Goal: Navigation & Orientation: Find specific page/section

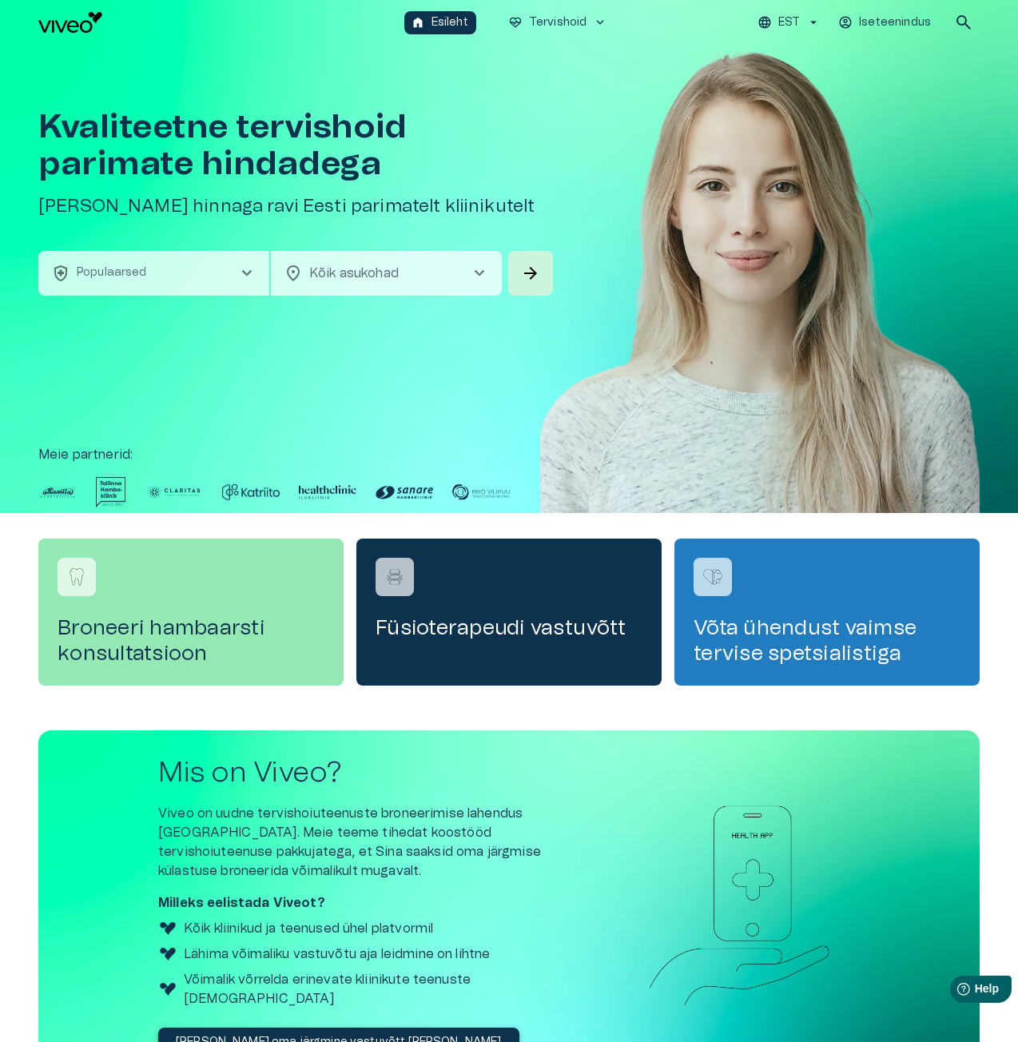
click at [972, 29] on span "search" at bounding box center [963, 22] width 19 height 19
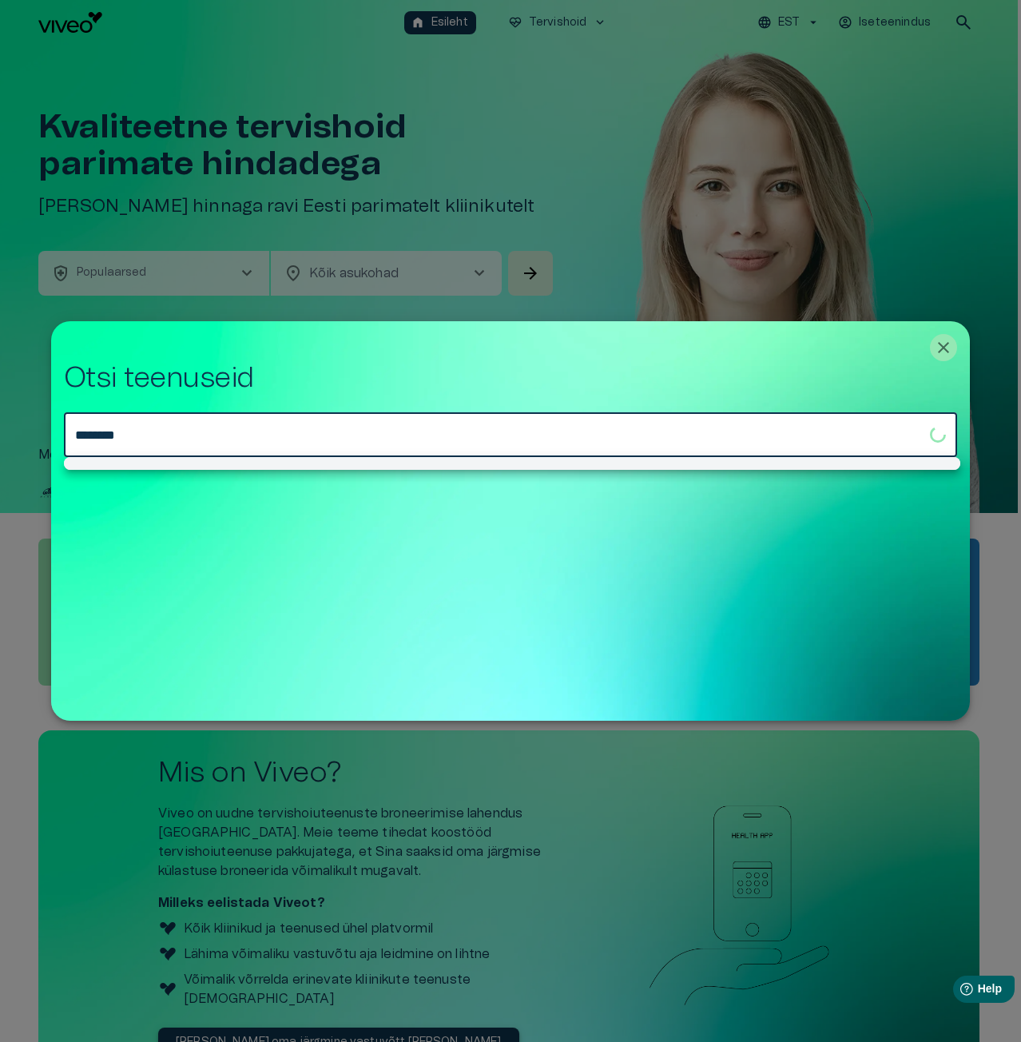
type input "********"
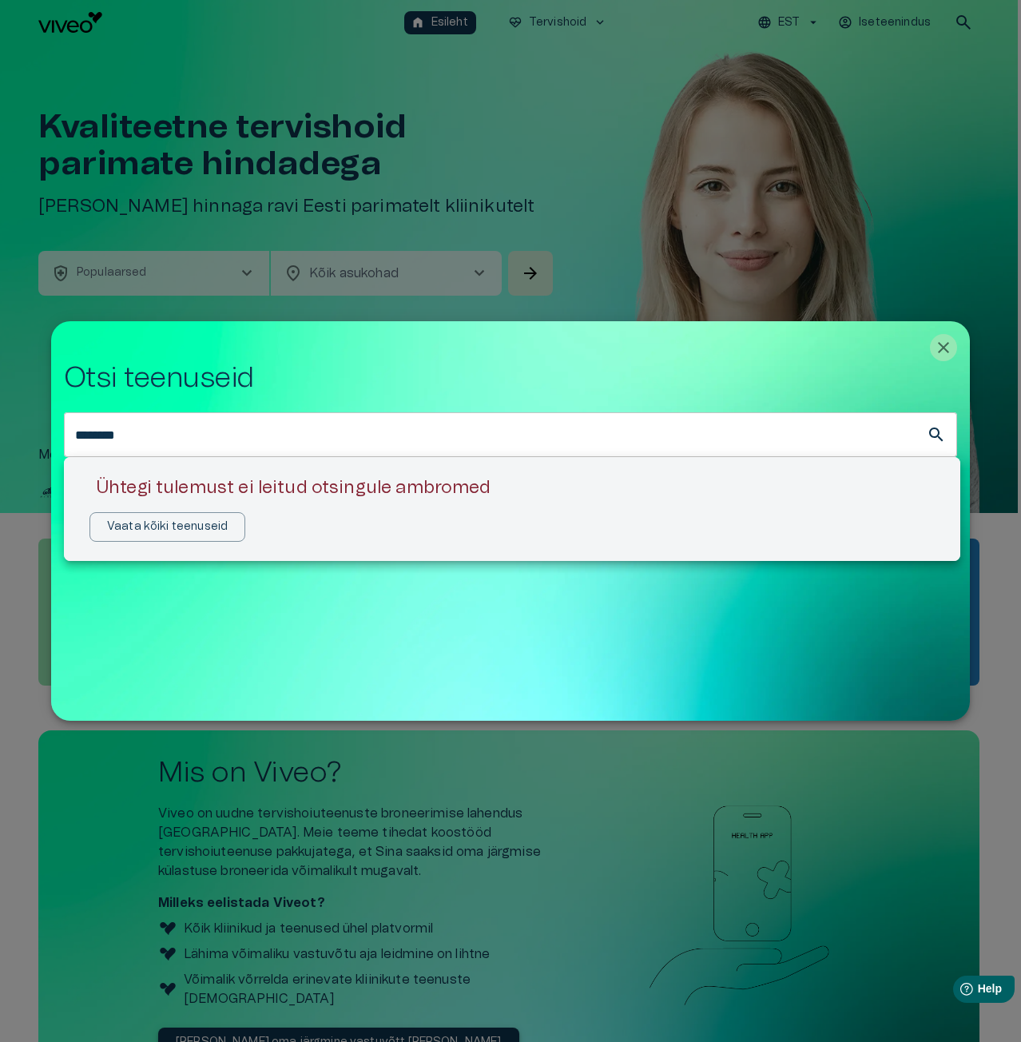
click at [944, 350] on div at bounding box center [510, 521] width 1021 height 1042
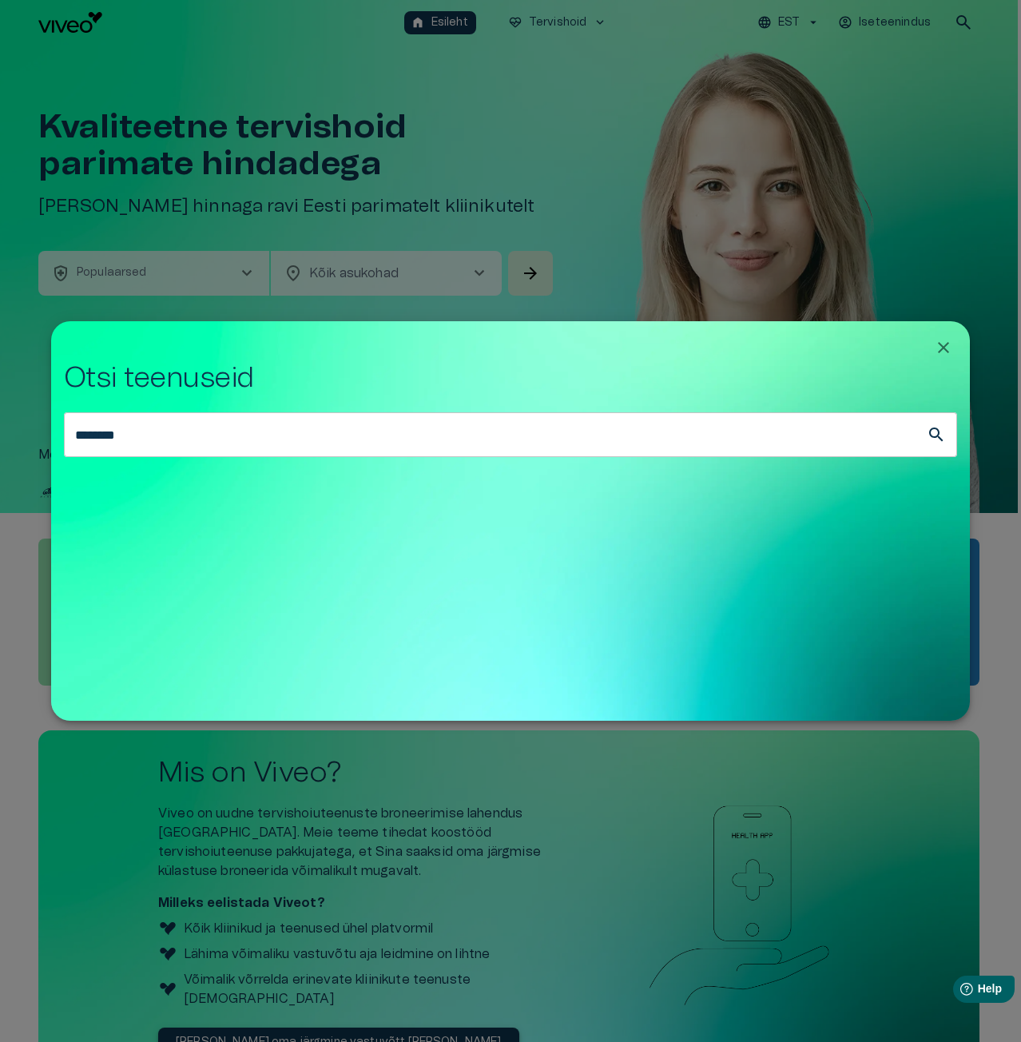
click at [941, 349] on icon "Close" at bounding box center [943, 347] width 11 height 11
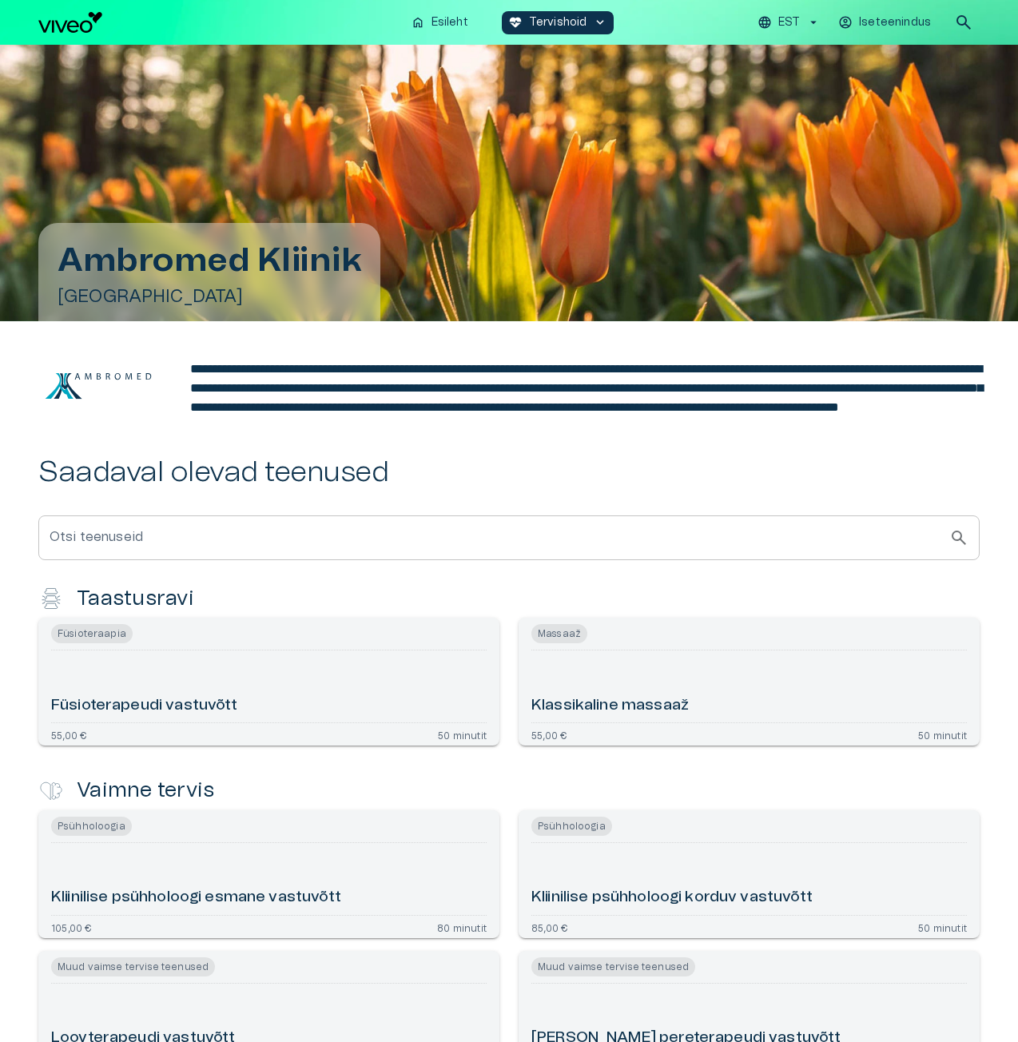
click at [62, 387] on img at bounding box center [98, 386] width 120 height 48
click at [79, 396] on img at bounding box center [98, 386] width 120 height 48
click at [449, 20] on p "Esileht" at bounding box center [449, 22] width 37 height 17
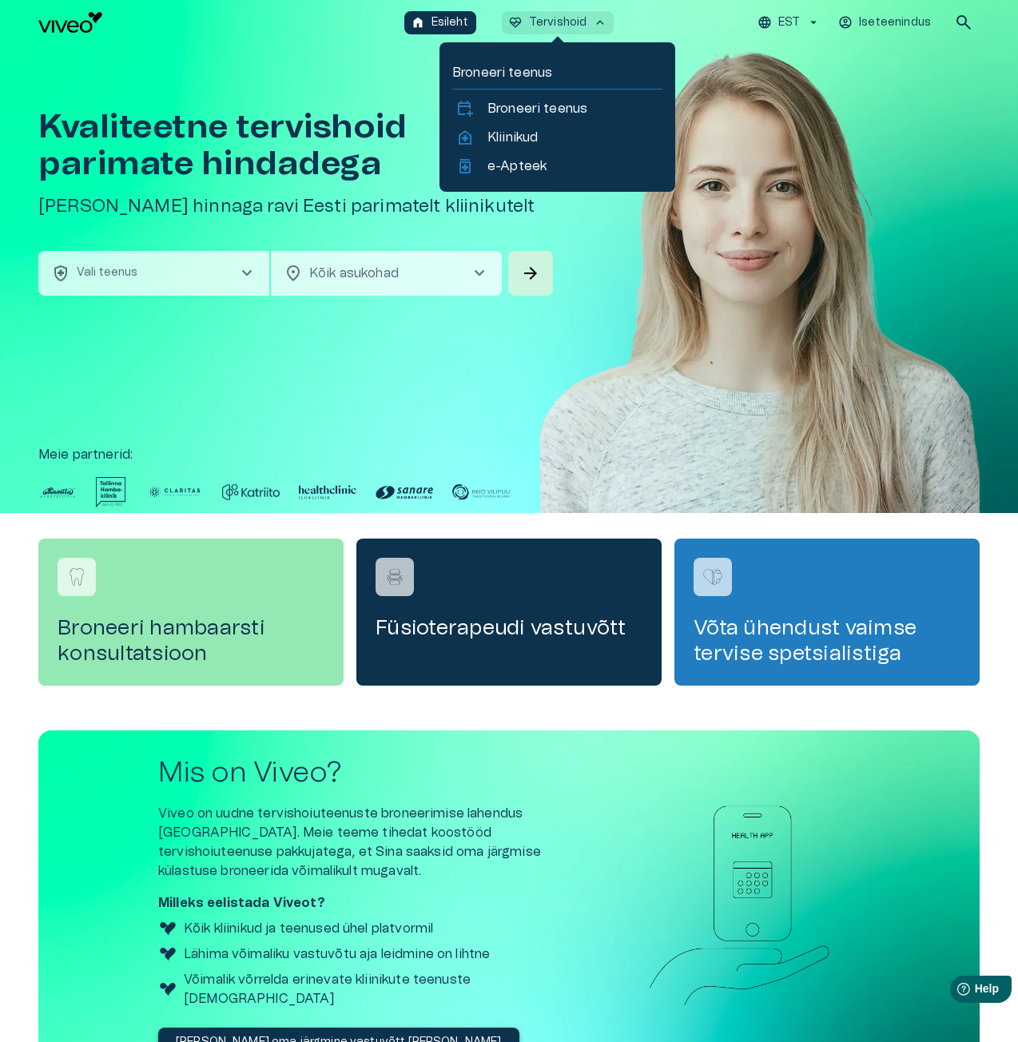
click at [591, 23] on button "ecg_heart Tervishoid keyboard_arrow_up" at bounding box center [558, 22] width 113 height 23
click at [513, 141] on p "Kliinikud" at bounding box center [512, 137] width 50 height 19
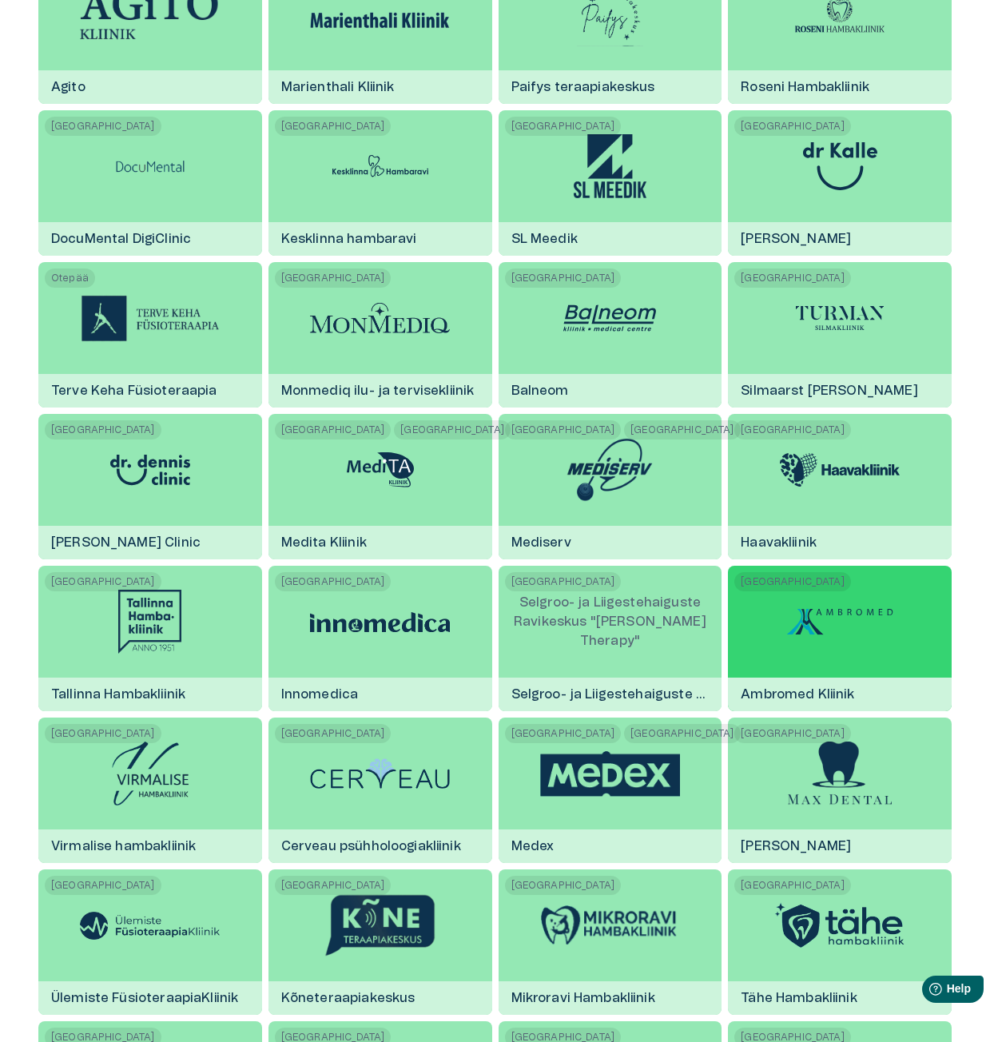
scroll to position [1518, 0]
click at [819, 631] on img at bounding box center [840, 621] width 120 height 48
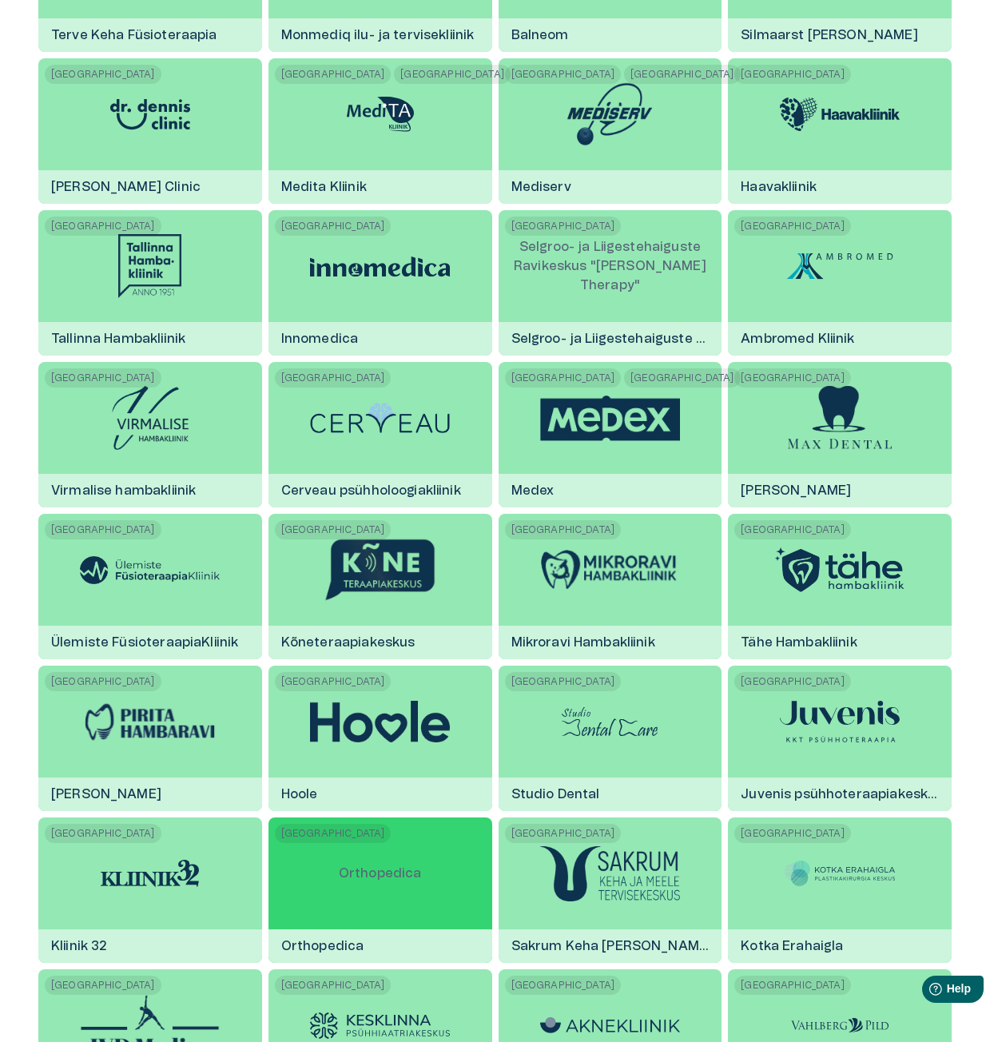
scroll to position [1837, 0]
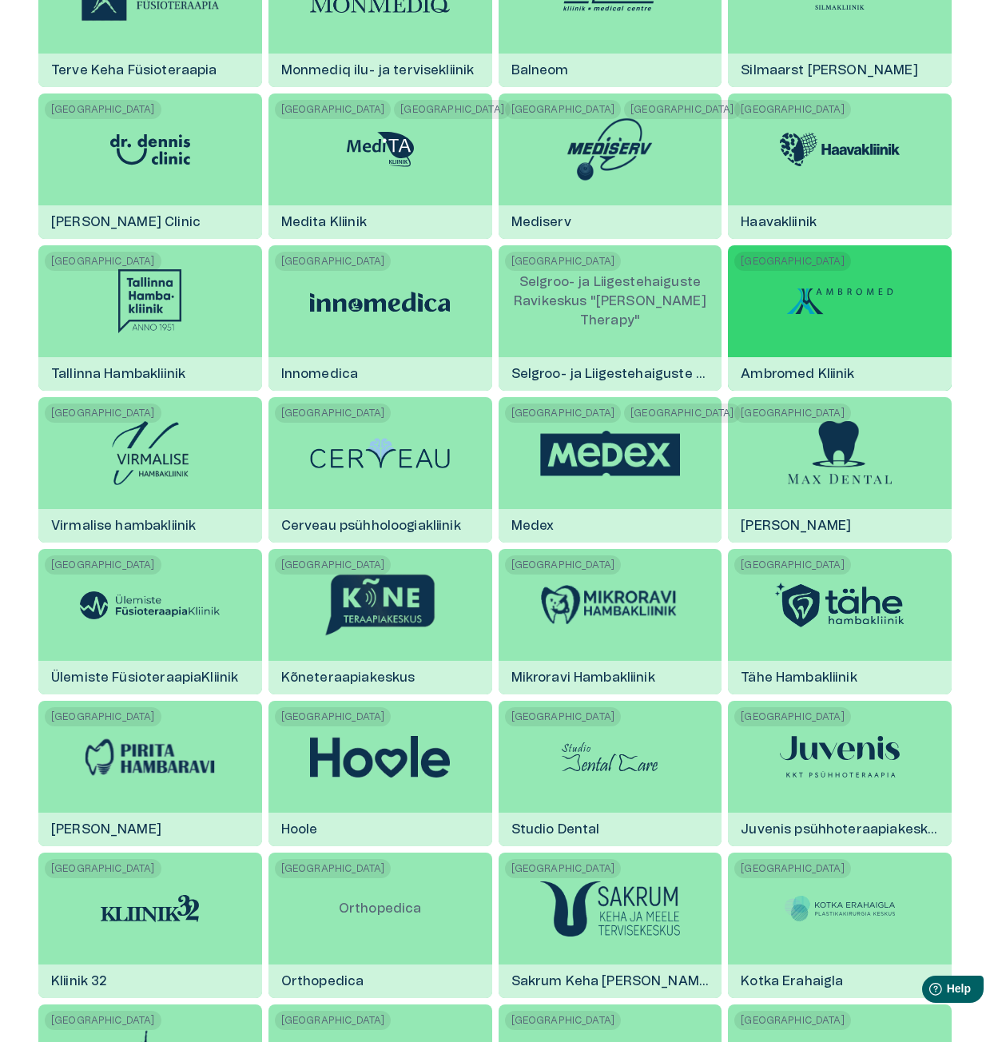
click at [847, 297] on img at bounding box center [840, 301] width 120 height 48
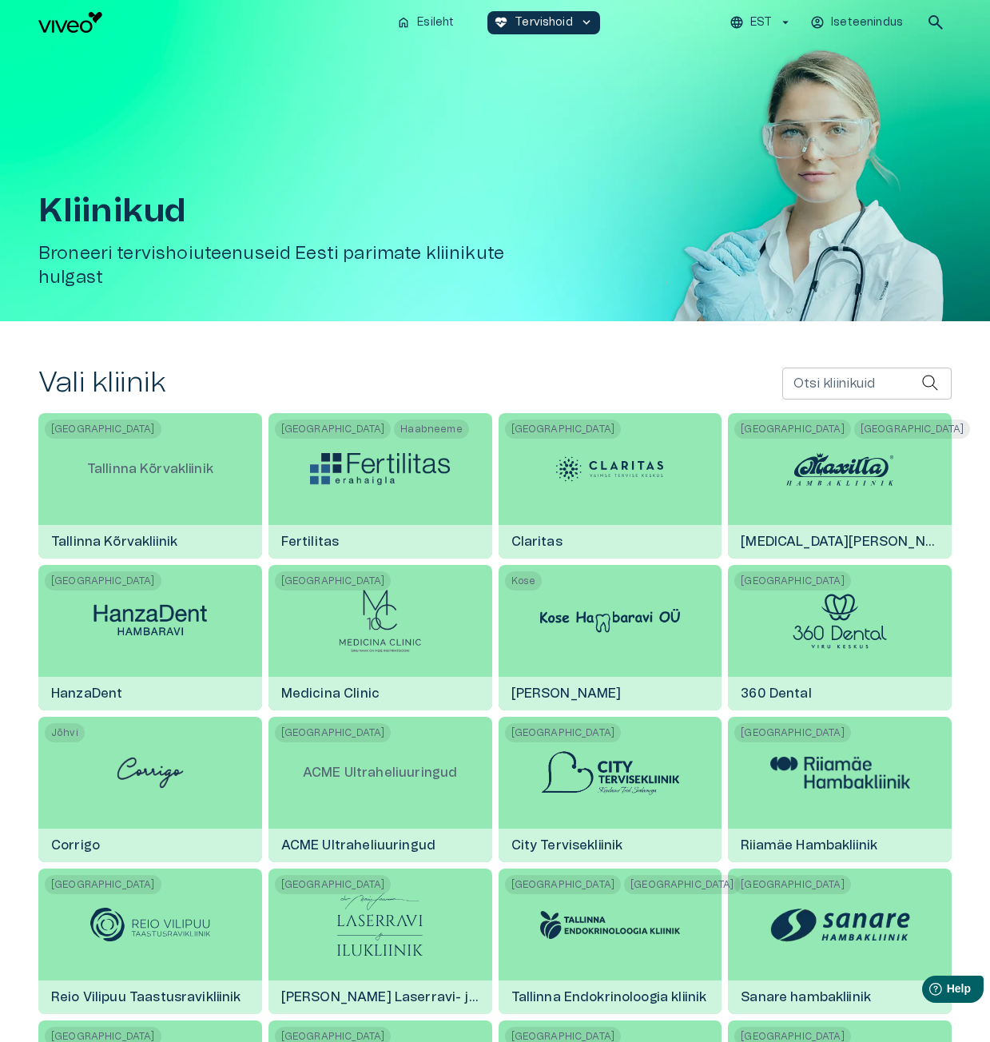
scroll to position [1837, 0]
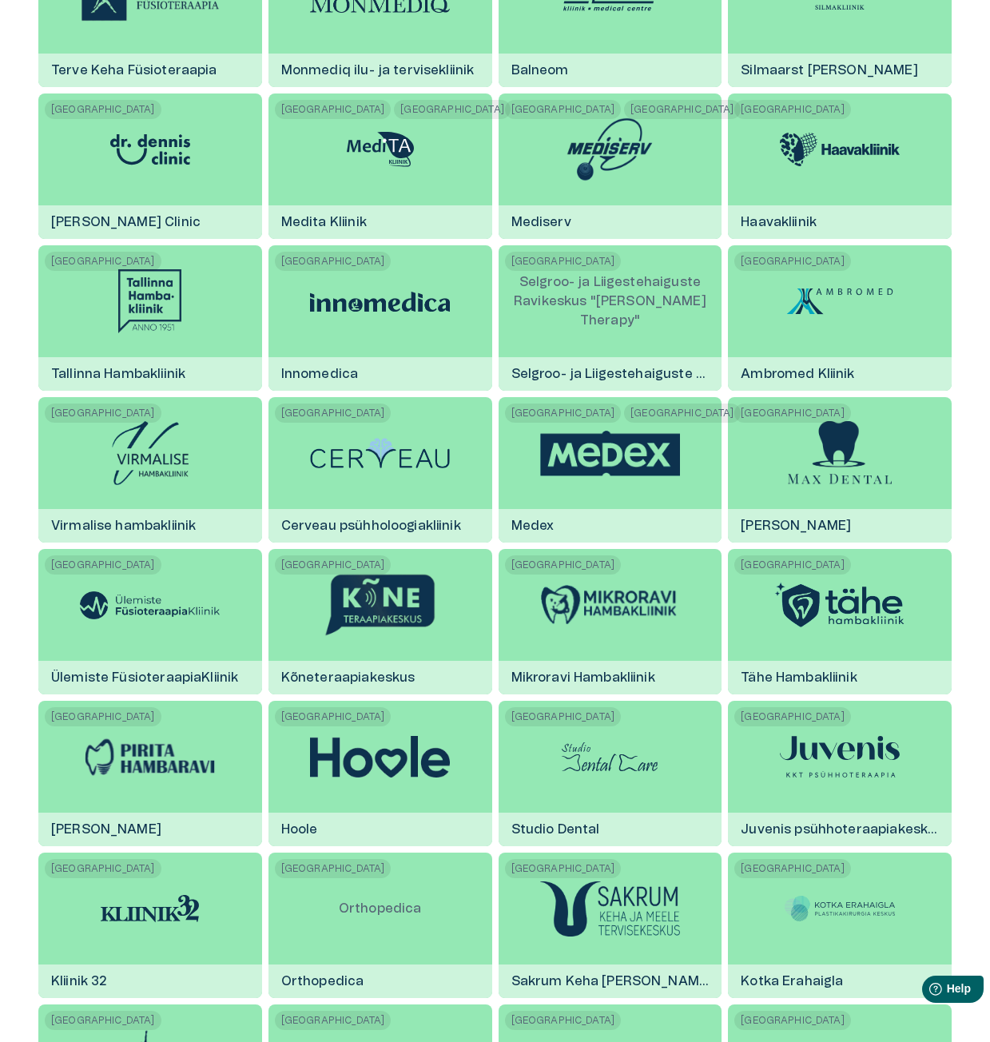
click at [824, 314] on img at bounding box center [840, 301] width 120 height 48
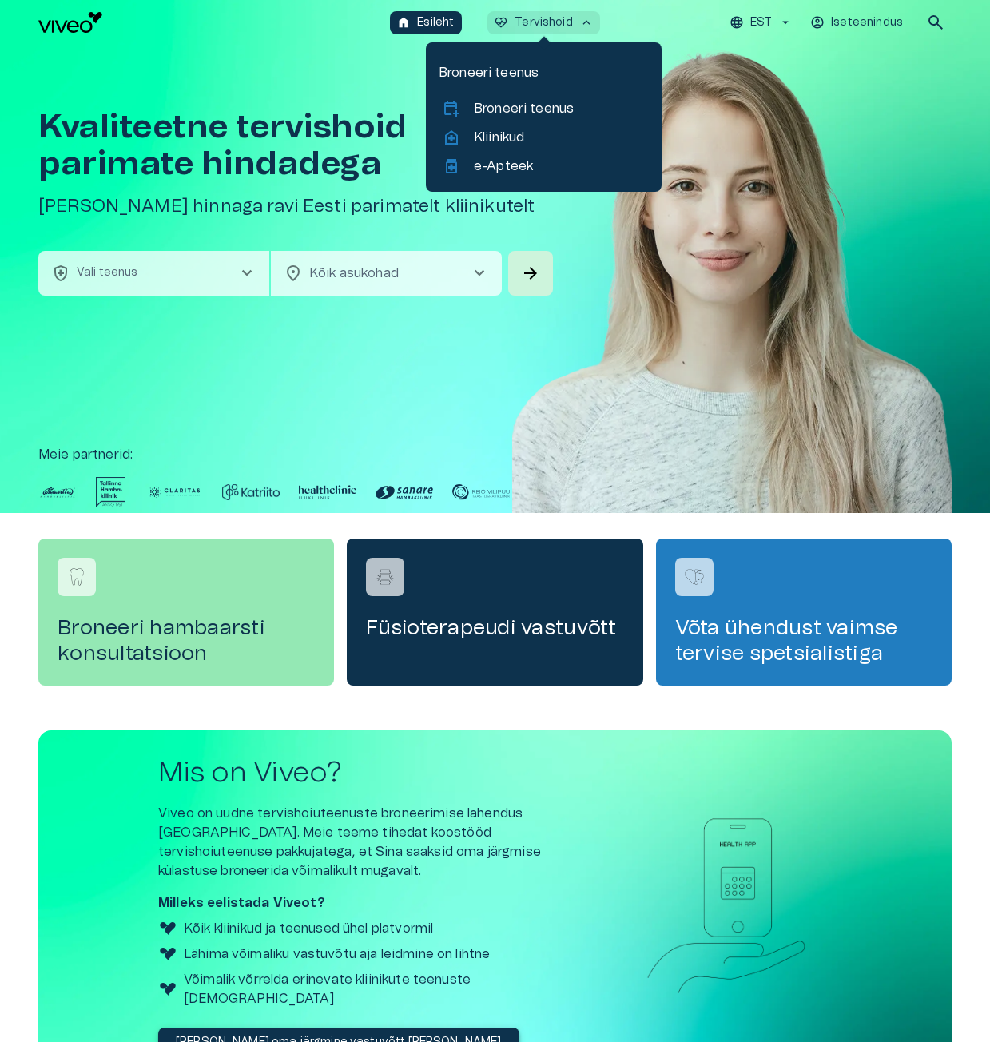
click at [562, 22] on p "Tervishoid" at bounding box center [543, 22] width 58 height 17
click at [499, 136] on p "Kliinikud" at bounding box center [499, 137] width 50 height 19
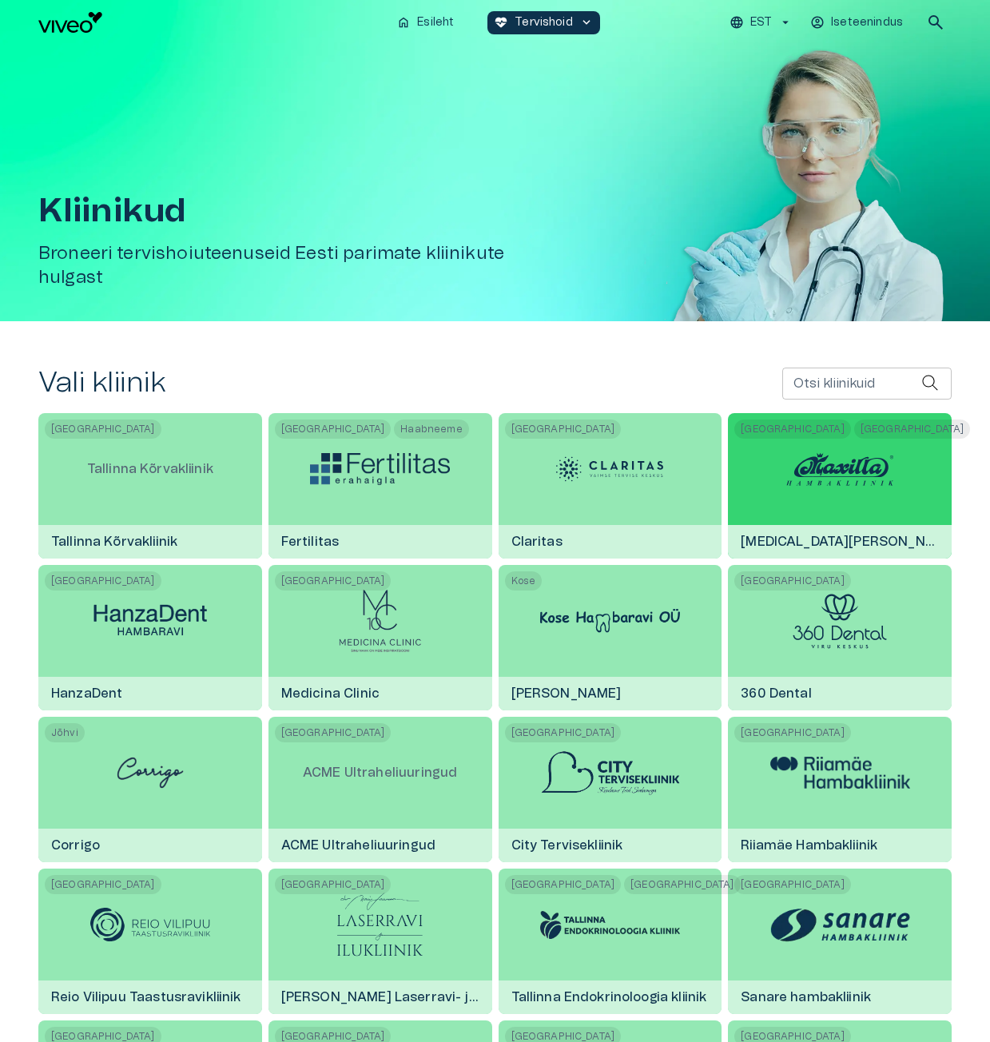
click at [799, 465] on img at bounding box center [840, 469] width 120 height 48
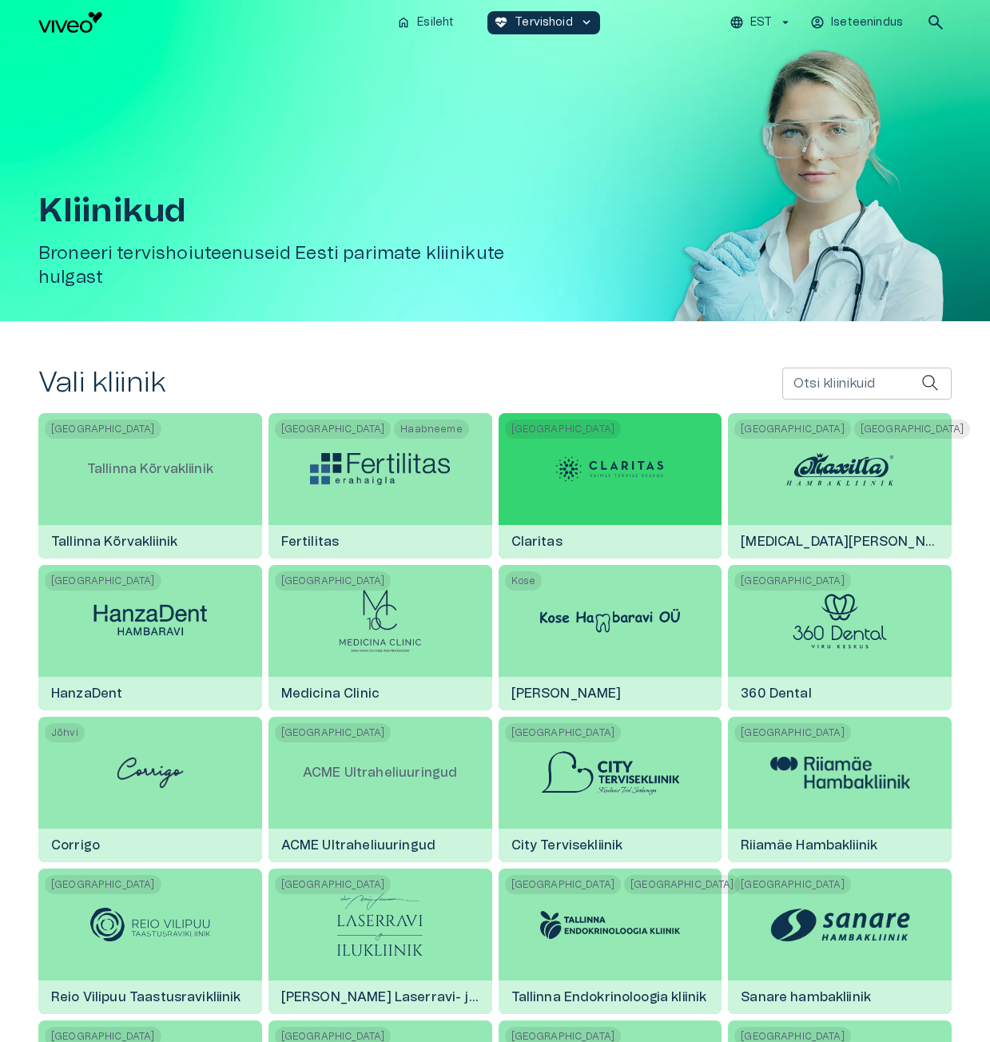
click at [630, 483] on img at bounding box center [610, 469] width 120 height 48
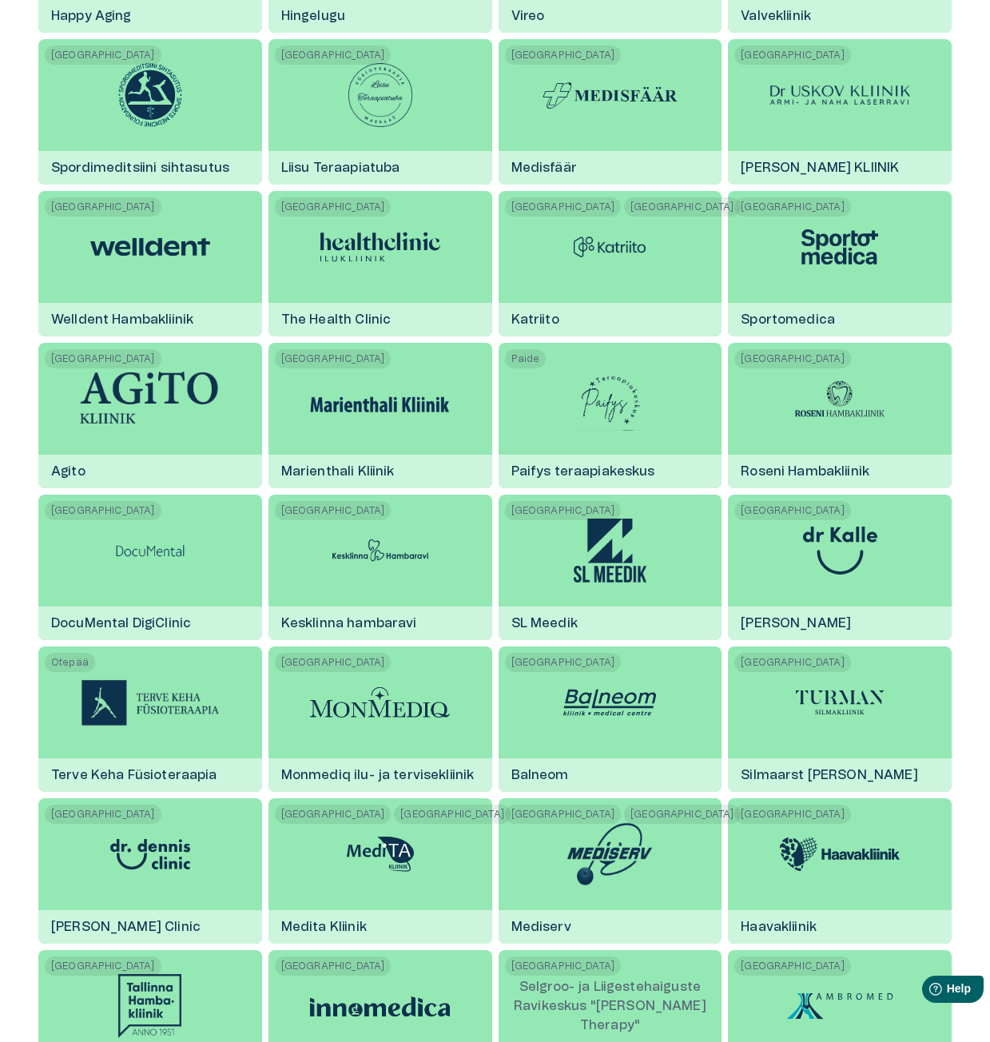
scroll to position [1438, 0]
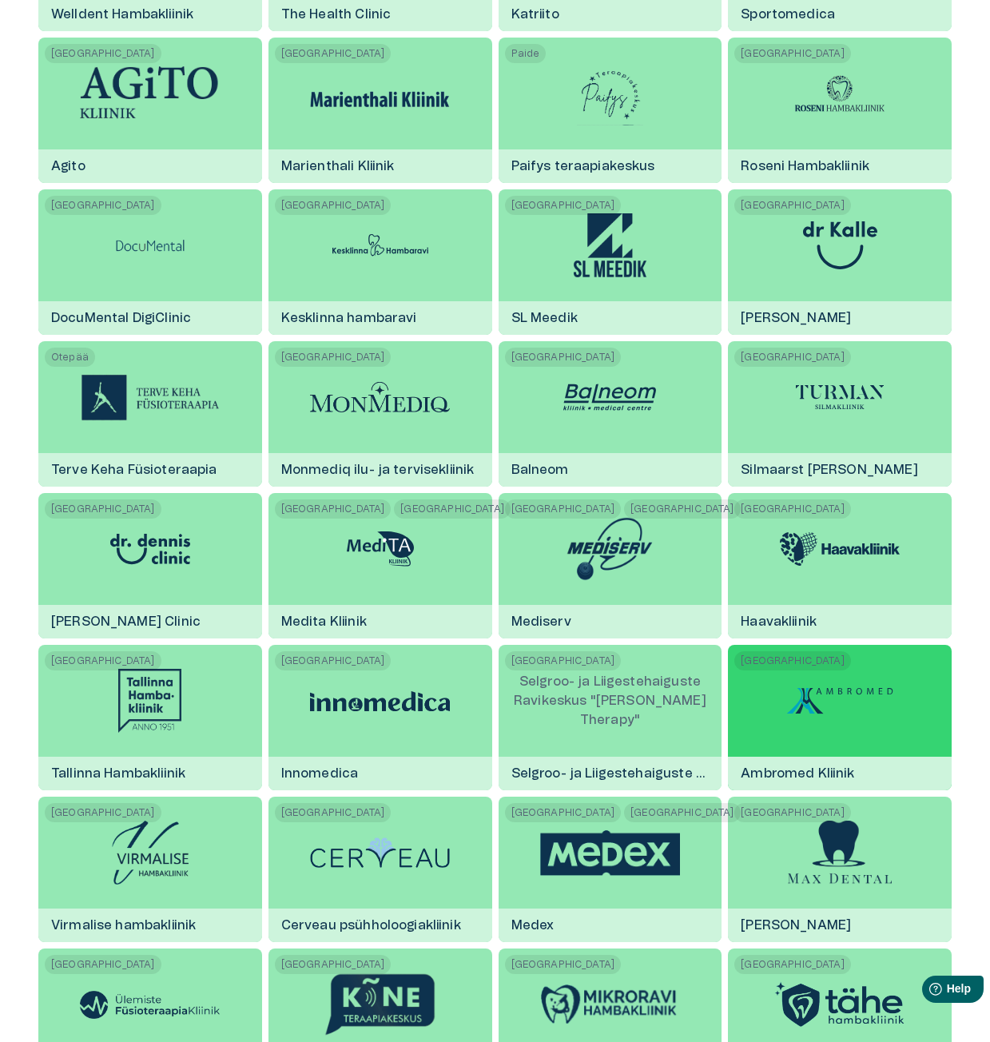
click at [864, 710] on img at bounding box center [840, 701] width 120 height 48
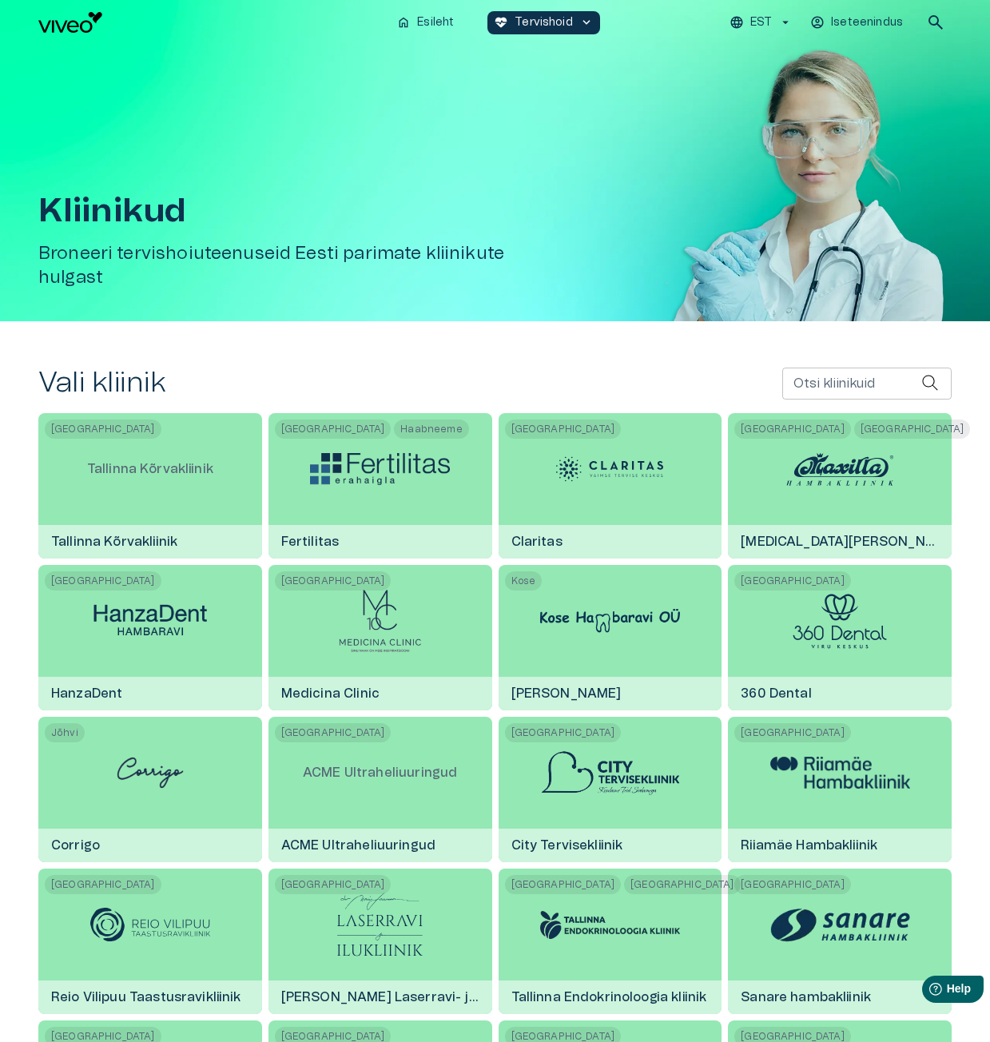
scroll to position [1438, 0]
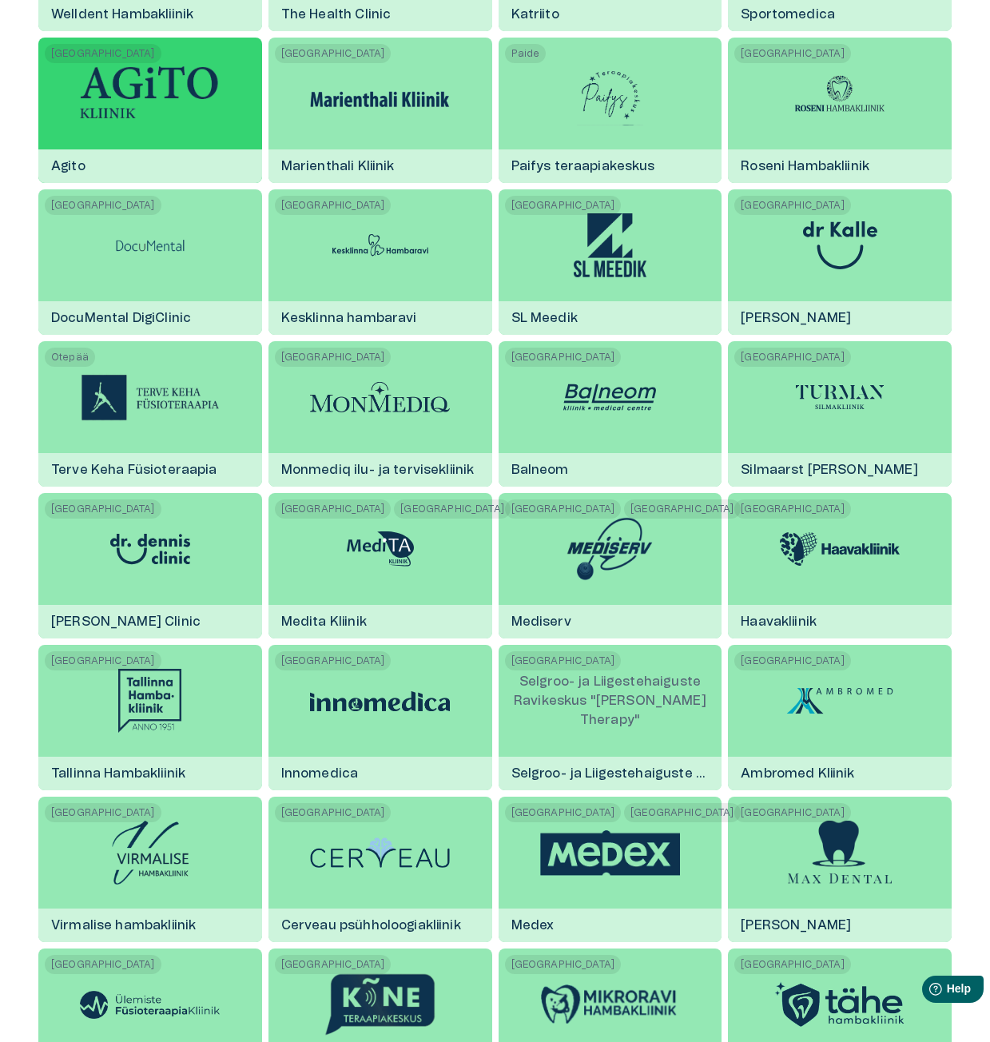
click at [220, 124] on div "Tartu Agito" at bounding box center [150, 110] width 224 height 145
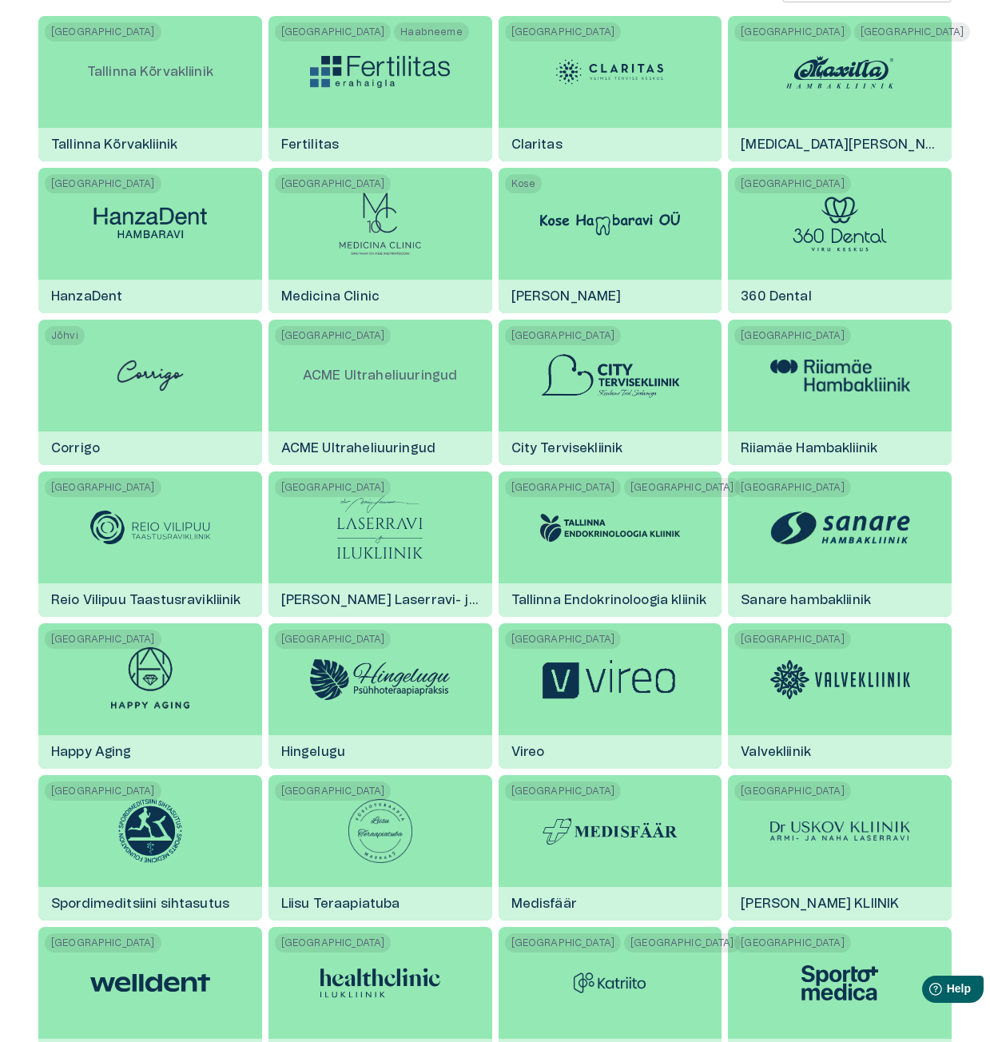
scroll to position [399, 0]
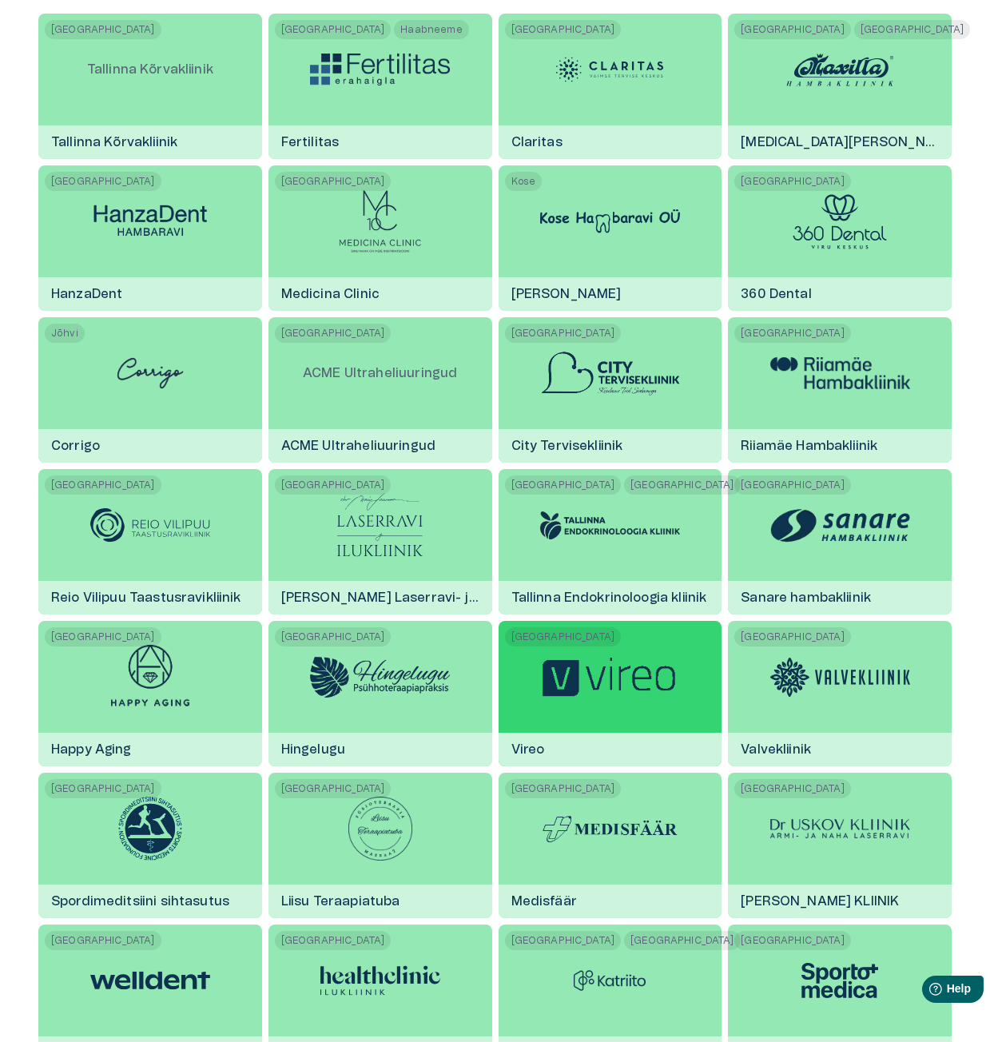
click at [634, 660] on img at bounding box center [610, 677] width 140 height 46
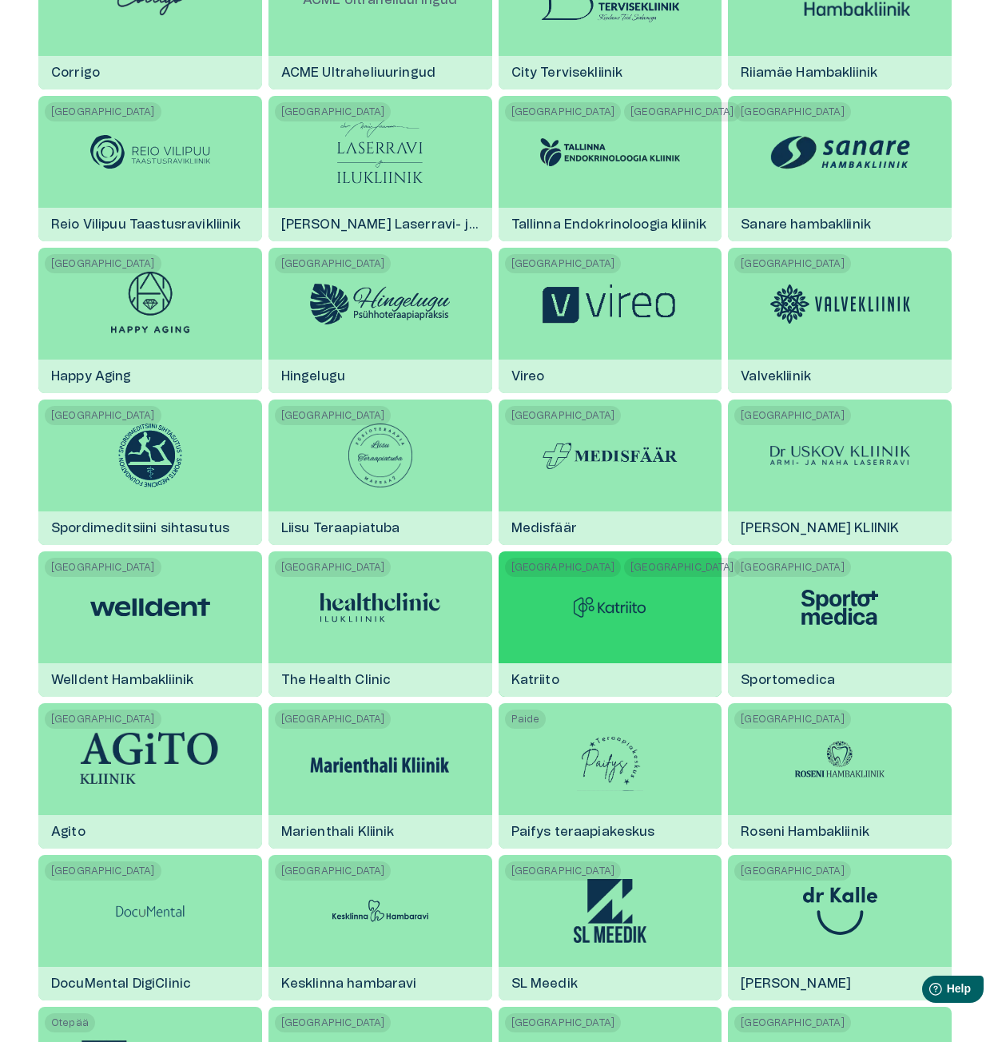
scroll to position [799, 0]
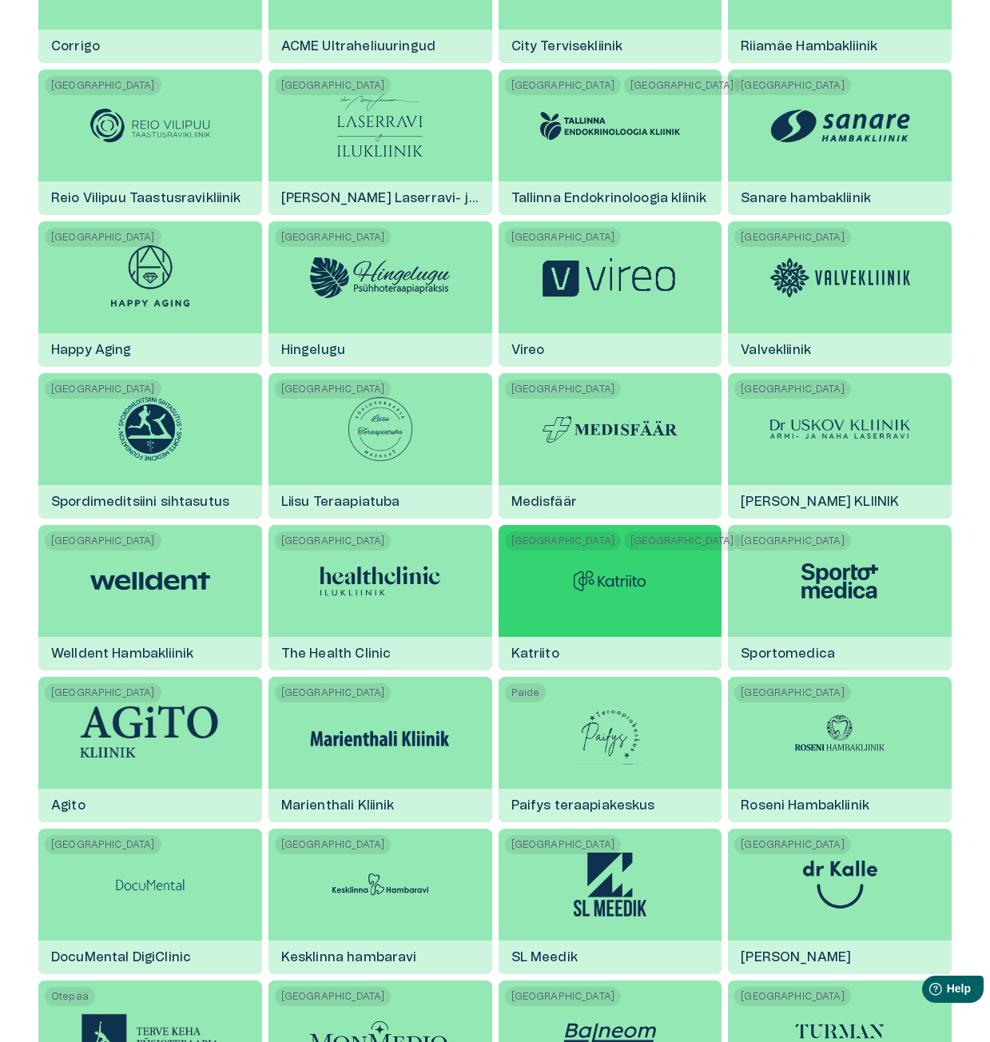
click at [648, 596] on img at bounding box center [610, 581] width 80 height 64
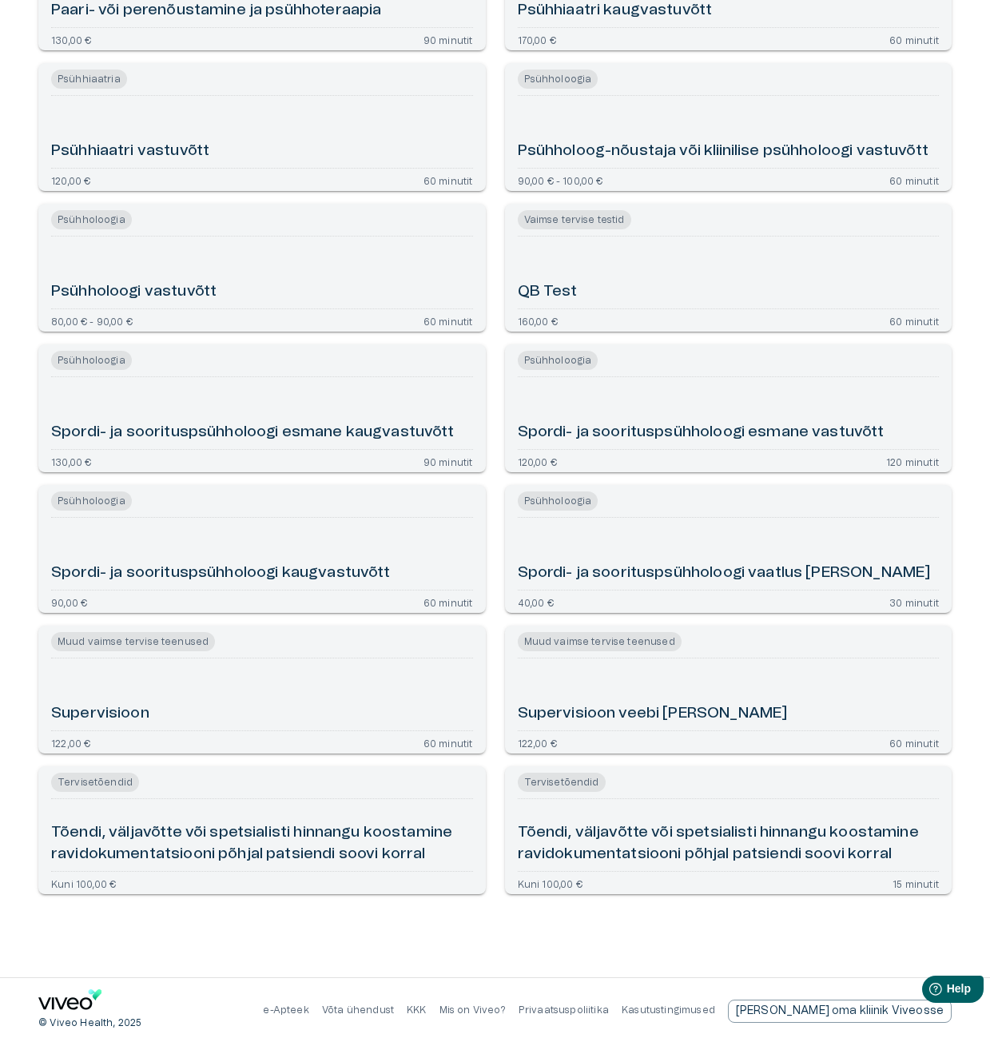
scroll to position [837, 0]
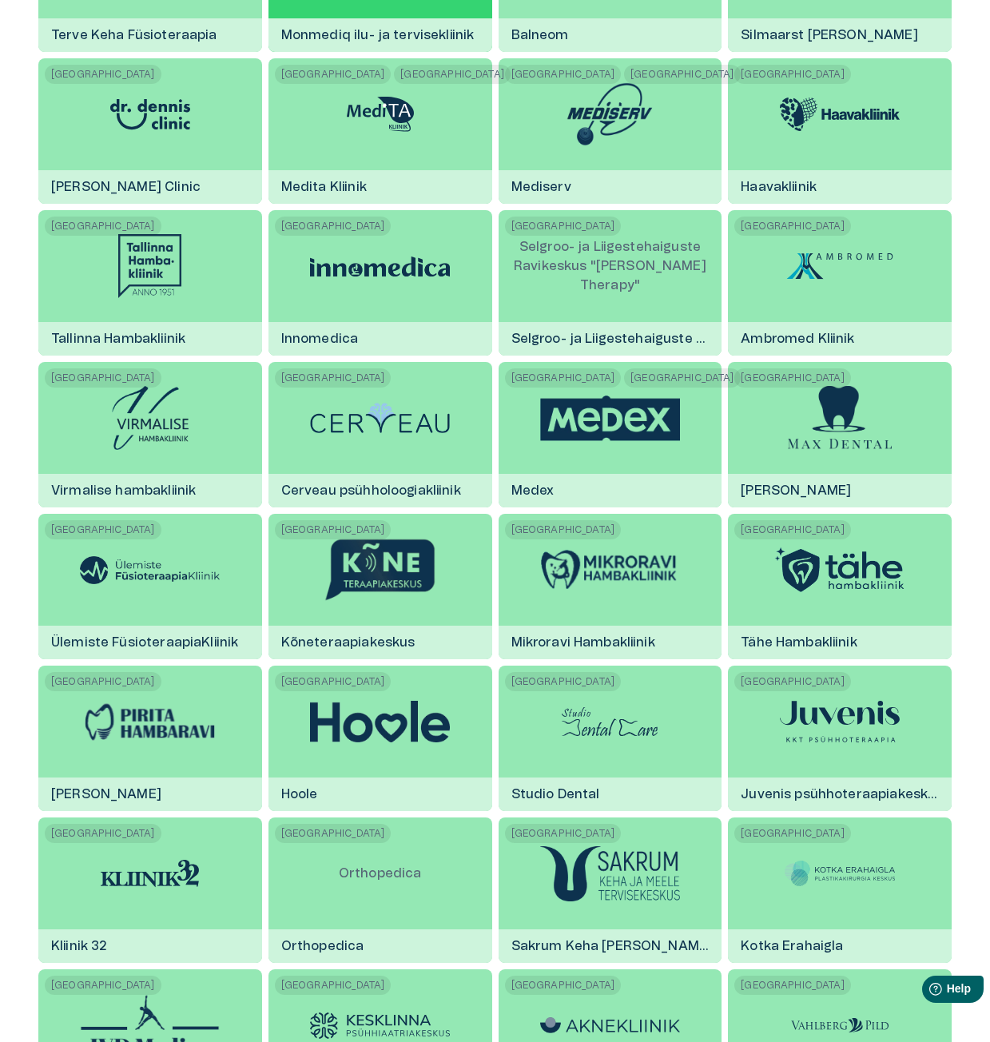
scroll to position [1917, 0]
